Goal: Task Accomplishment & Management: Manage account settings

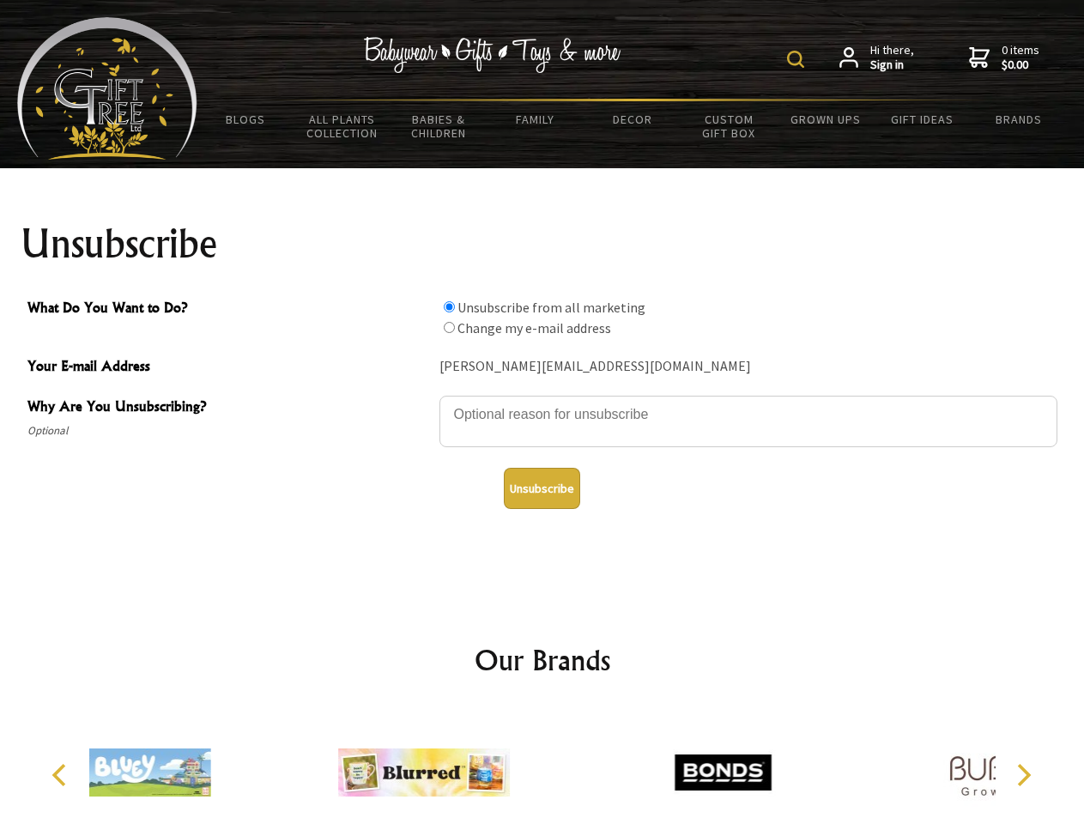
click at [798, 59] on img at bounding box center [795, 59] width 17 height 17
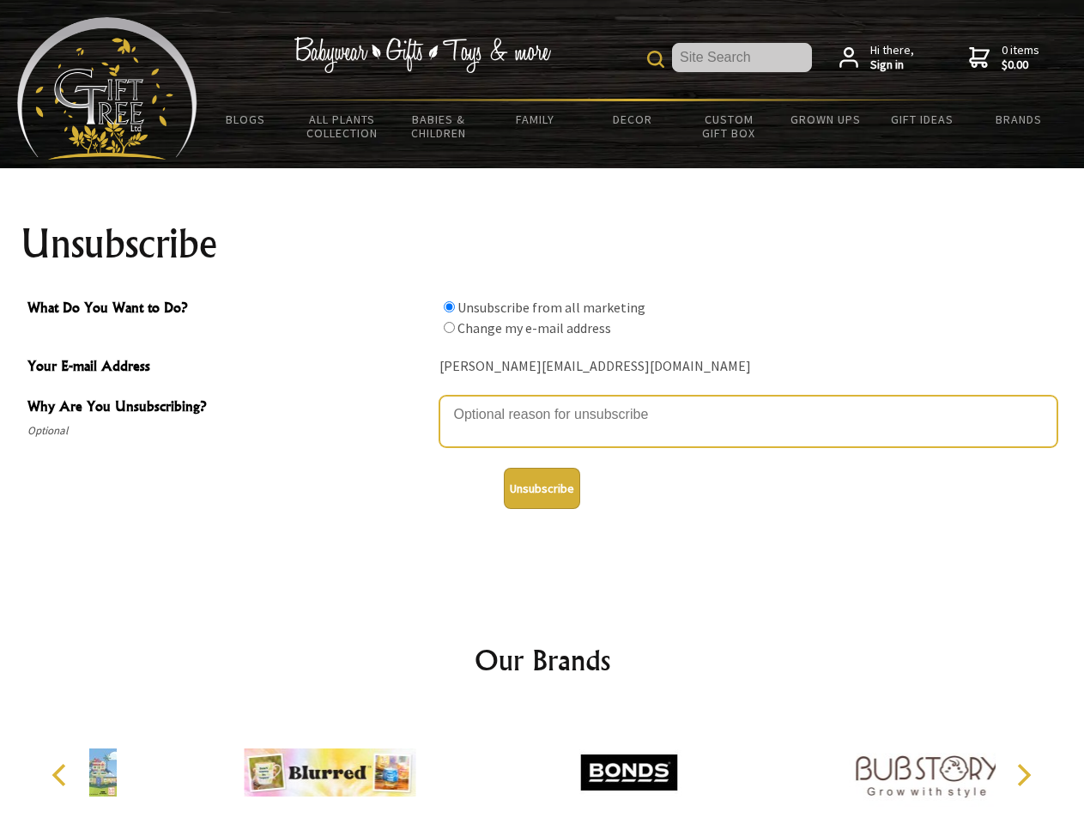
click at [542, 402] on textarea "Why Are You Unsubscribing?" at bounding box center [748, 421] width 618 height 51
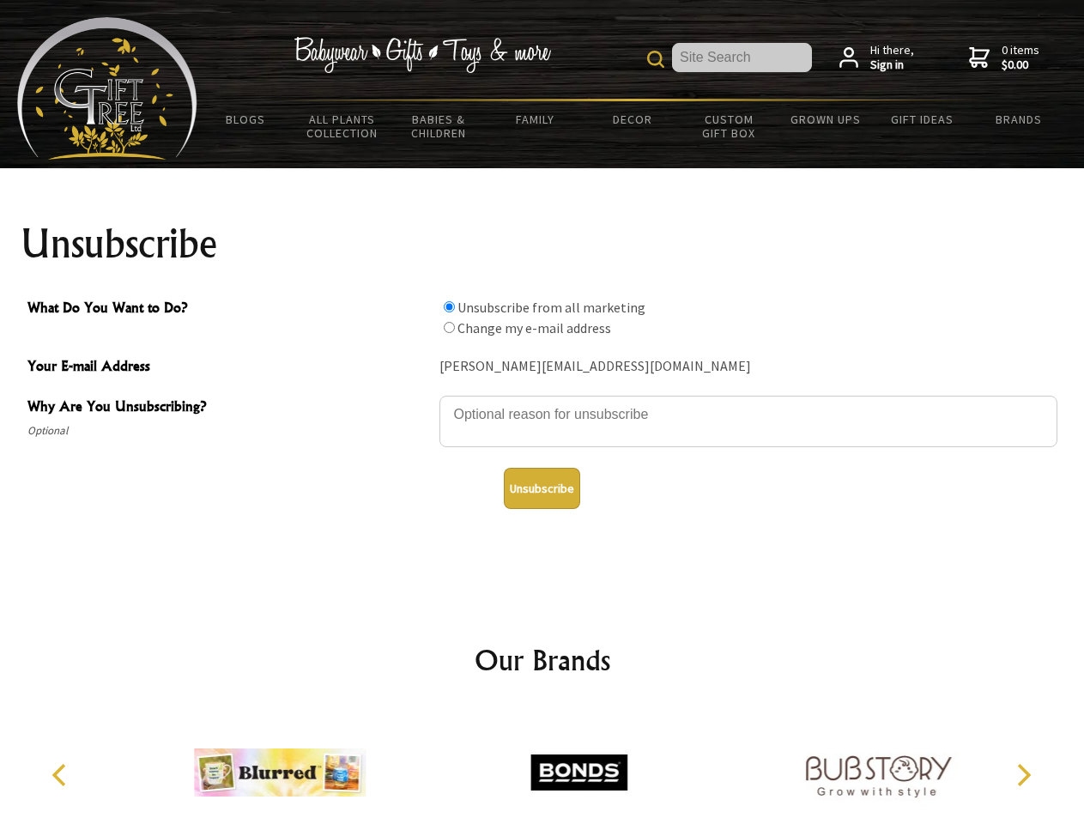
click at [449, 306] on input "What Do You Want to Do?" at bounding box center [449, 306] width 11 height 11
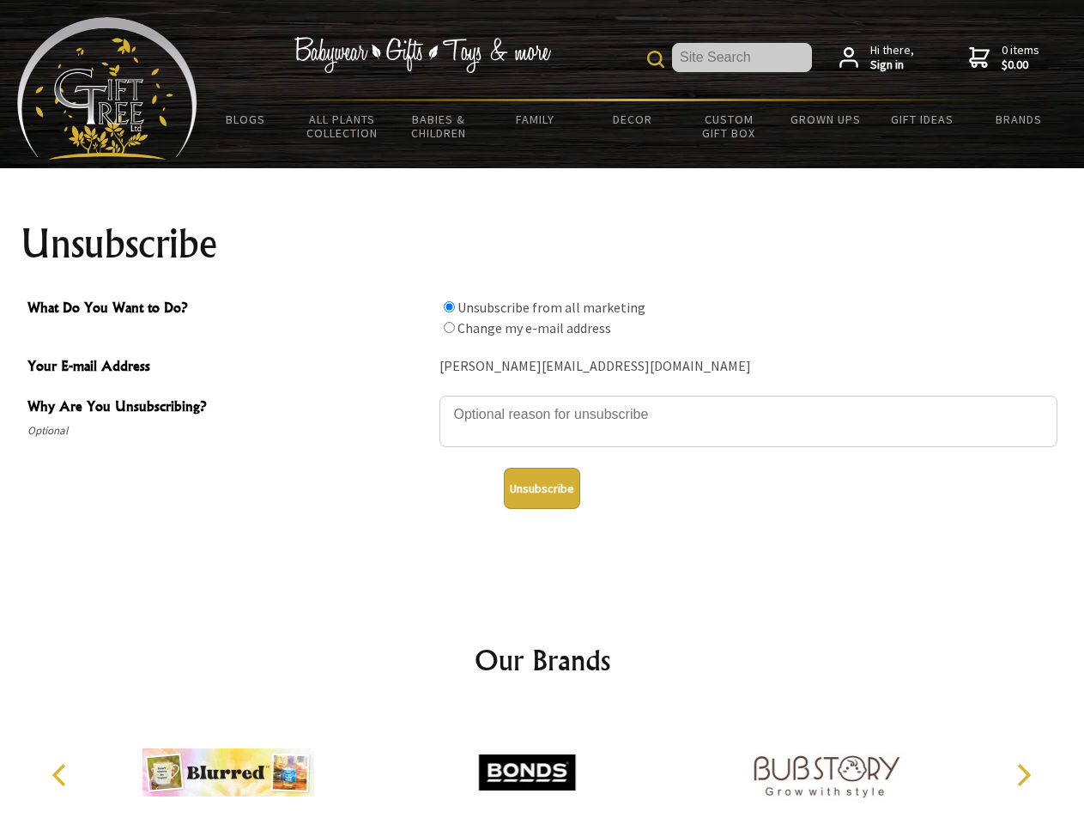
click at [449, 327] on input "What Do You Want to Do?" at bounding box center [449, 327] width 11 height 11
radio input "true"
click at [542, 488] on button "Unsubscribe" at bounding box center [542, 488] width 76 height 41
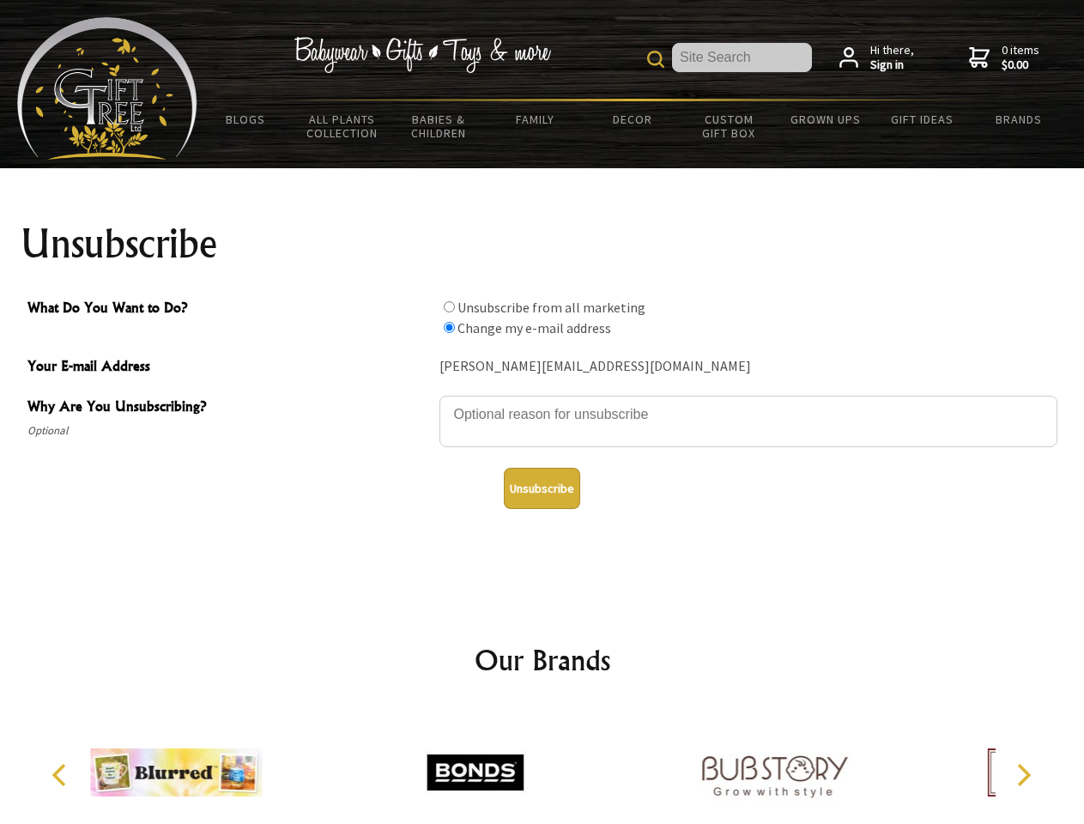
click at [542, 766] on div at bounding box center [474, 775] width 299 height 134
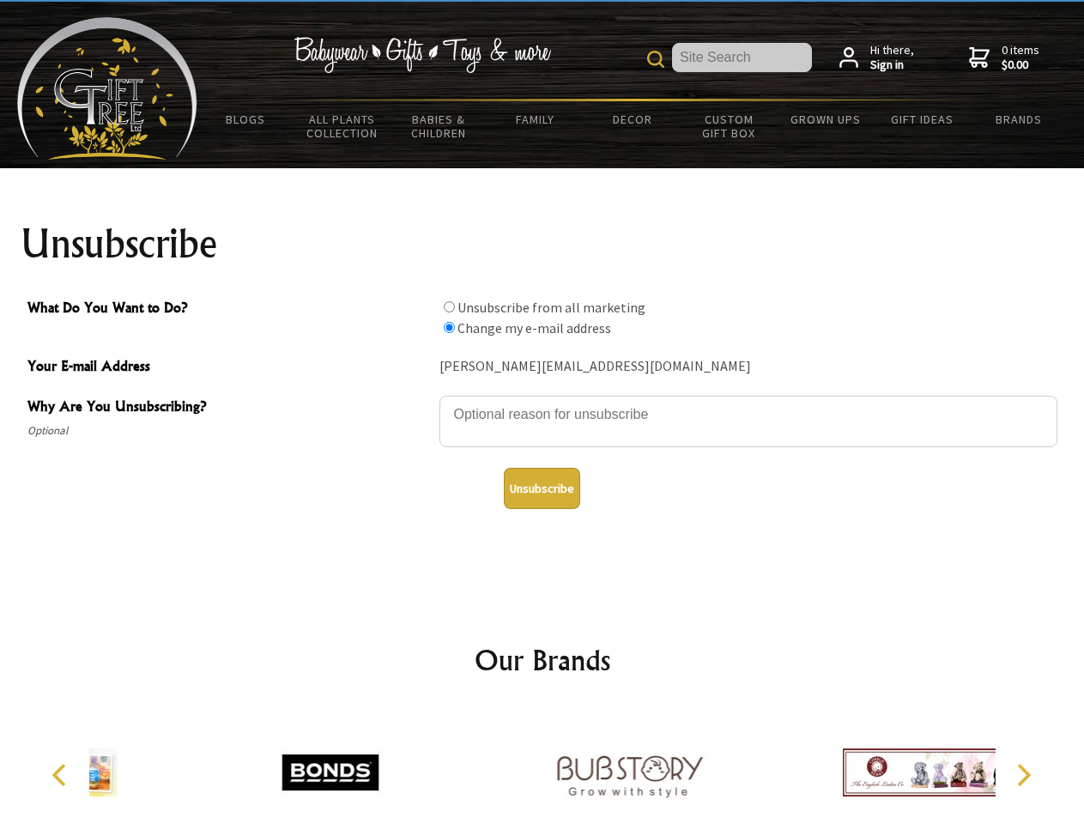
click at [62, 775] on icon "Previous" at bounding box center [61, 775] width 22 height 22
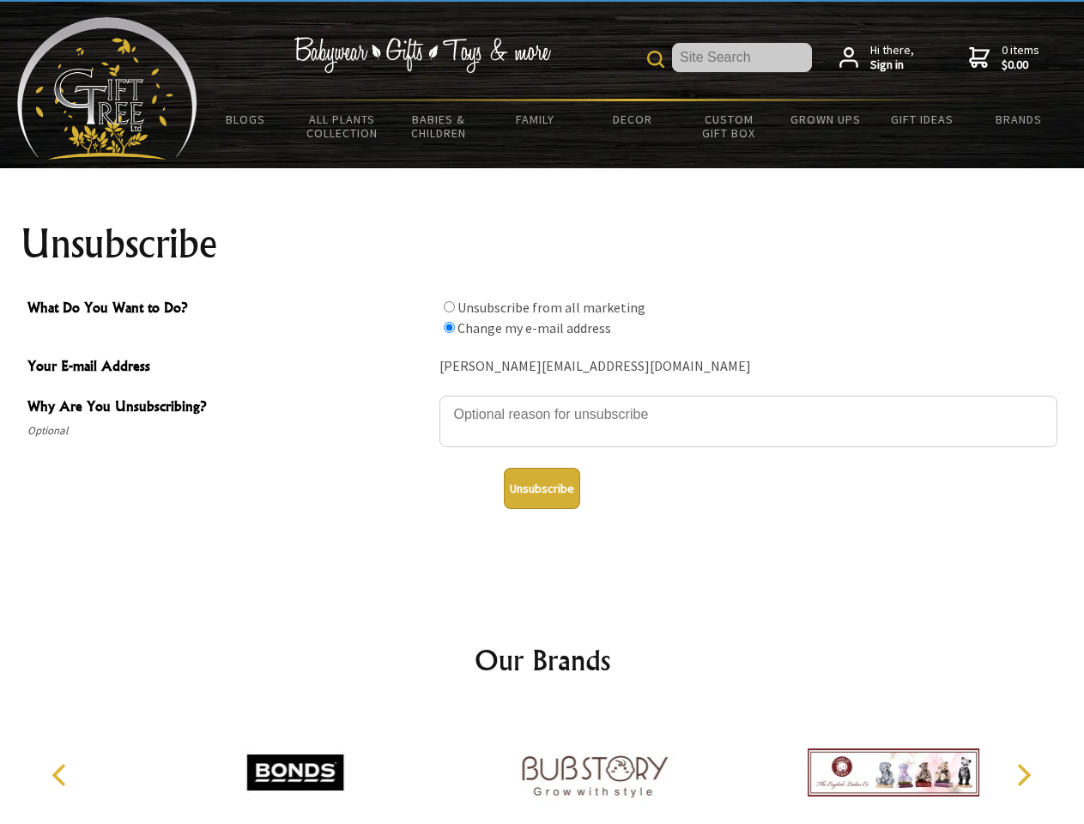
click at [1023, 775] on icon "Next" at bounding box center [1022, 775] width 22 height 22
